Goal: Transaction & Acquisition: Subscribe to service/newsletter

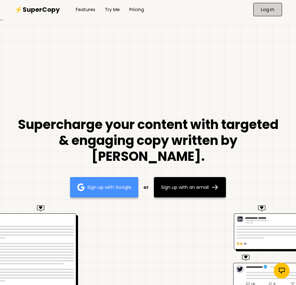
click at [267, 10] on p "Log In" at bounding box center [267, 9] width 13 height 5
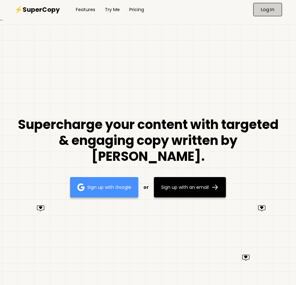
click at [267, 10] on p "Log In" at bounding box center [267, 9] width 13 height 5
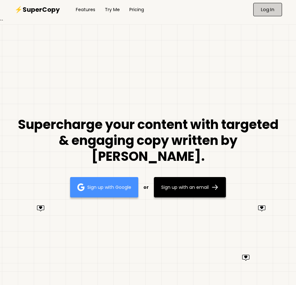
click at [267, 10] on p "Log In" at bounding box center [267, 9] width 13 height 5
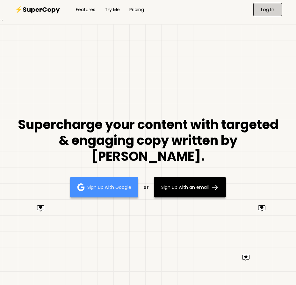
click at [267, 10] on p "Log In" at bounding box center [267, 9] width 13 height 5
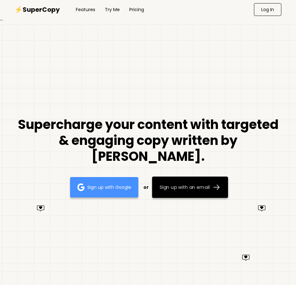
click at [190, 185] on p "Sign up with an email" at bounding box center [185, 187] width 50 height 5
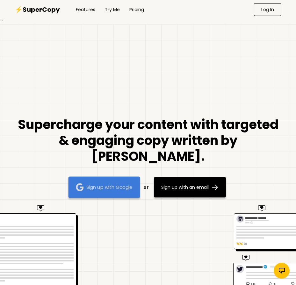
click at [104, 185] on p "Sign up with Google" at bounding box center [109, 187] width 46 height 5
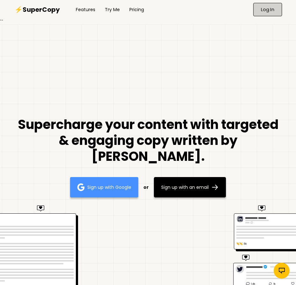
click at [267, 10] on p "Log In" at bounding box center [267, 9] width 13 height 5
